Goal: Check status: Check status

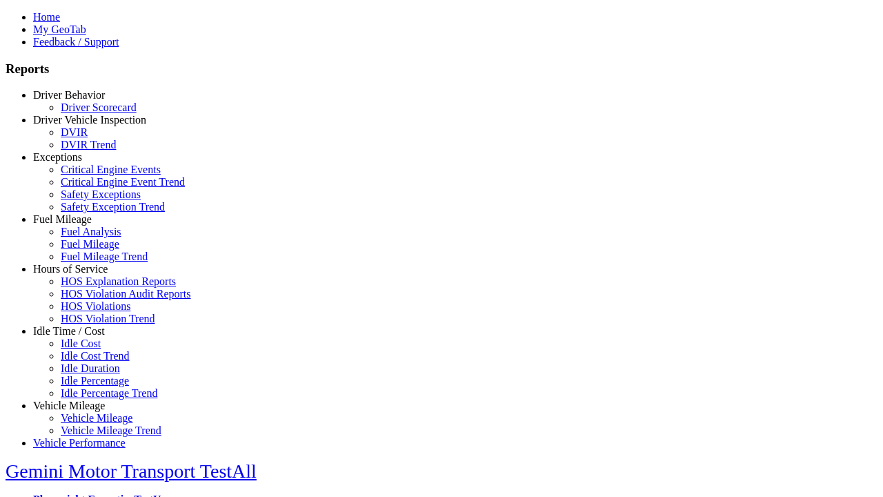
click at [79, 101] on link "Driver Behavior" at bounding box center [69, 95] width 72 height 12
click at [90, 113] on link "Driver Scorecard" at bounding box center [99, 107] width 76 height 12
